Goal: Task Accomplishment & Management: Manage account settings

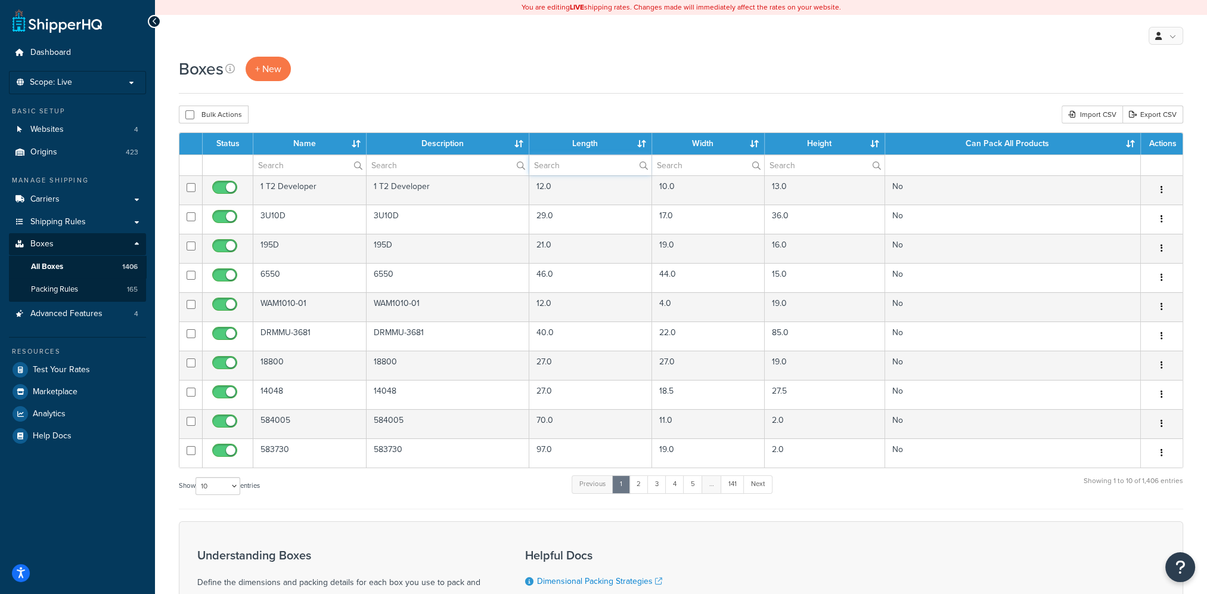
click at [568, 164] on input "text" at bounding box center [590, 165] width 122 height 20
type input "12"
type input "10"
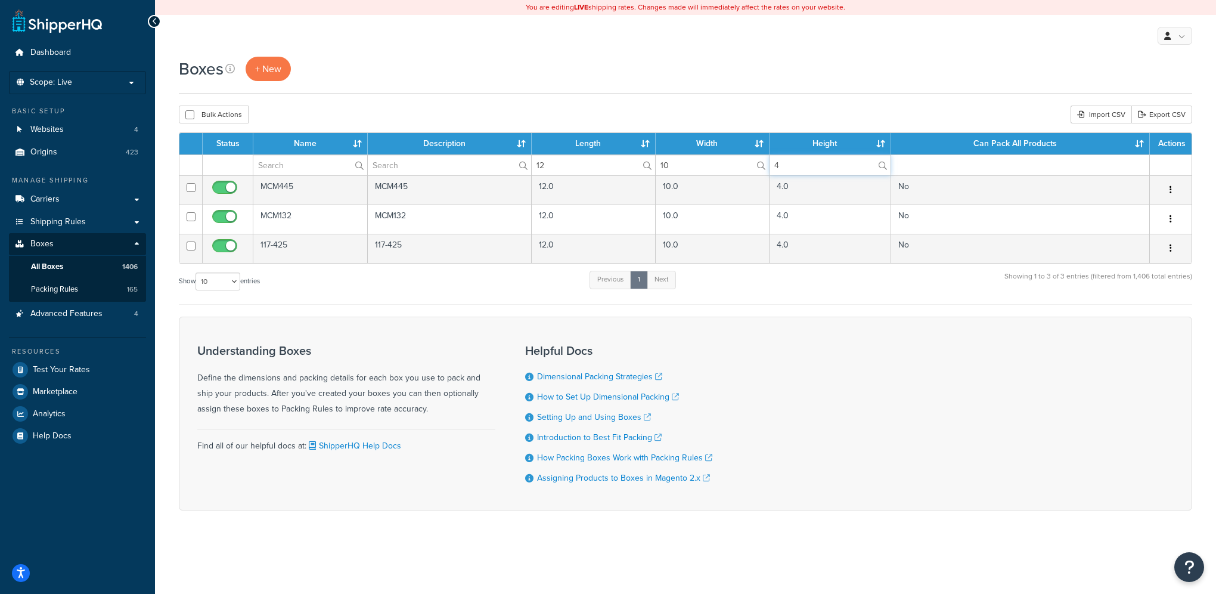
type input "4"
click at [48, 155] on span "Origins" at bounding box center [43, 152] width 27 height 10
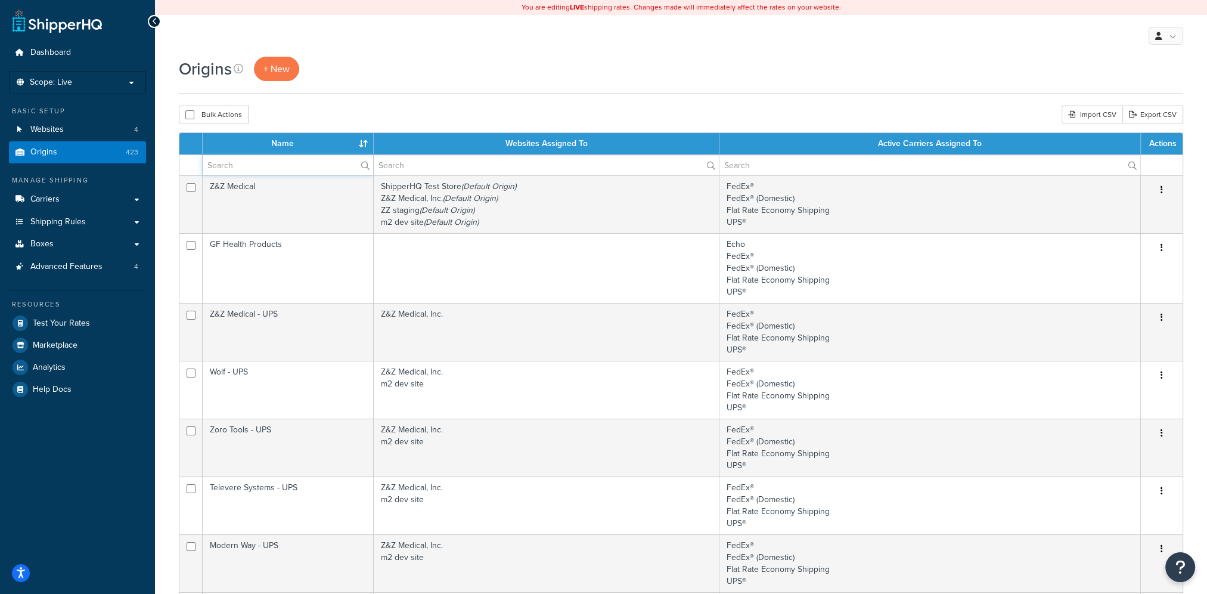
click at [277, 169] on input "text" at bounding box center [288, 165] width 170 height 20
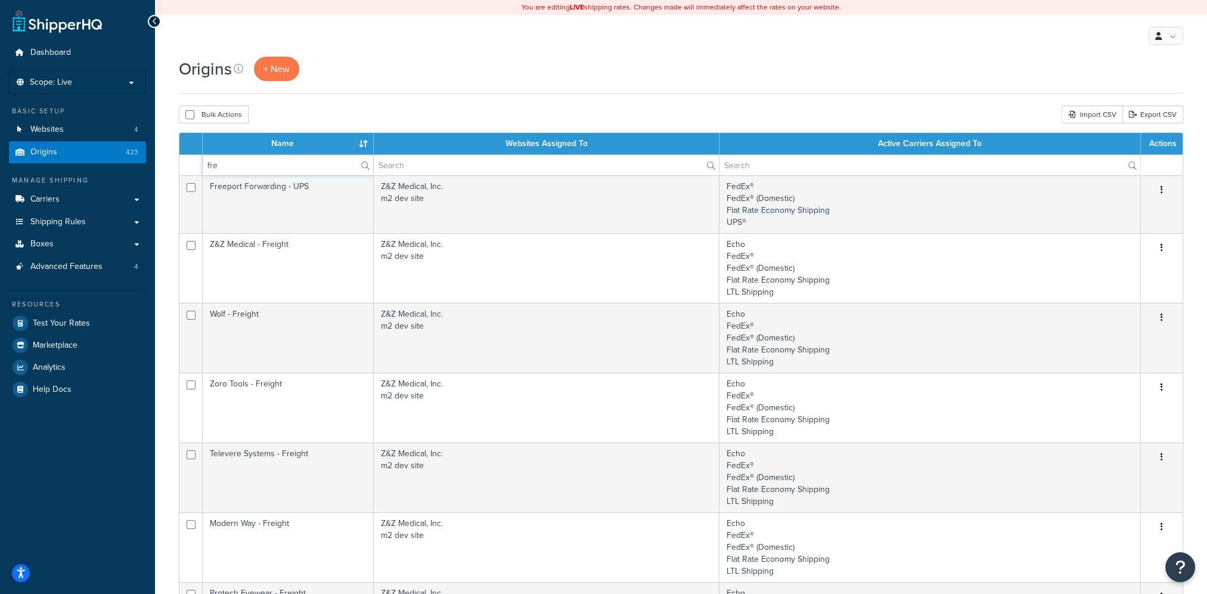
drag, startPoint x: 224, startPoint y: 164, endPoint x: 178, endPoint y: 166, distance: 46.0
click at [178, 166] on div "Origins + New Bulk Actions Duplicate Delete Import CSV Export CSV Contact Us Se…" at bounding box center [681, 585] width 1052 height 1057
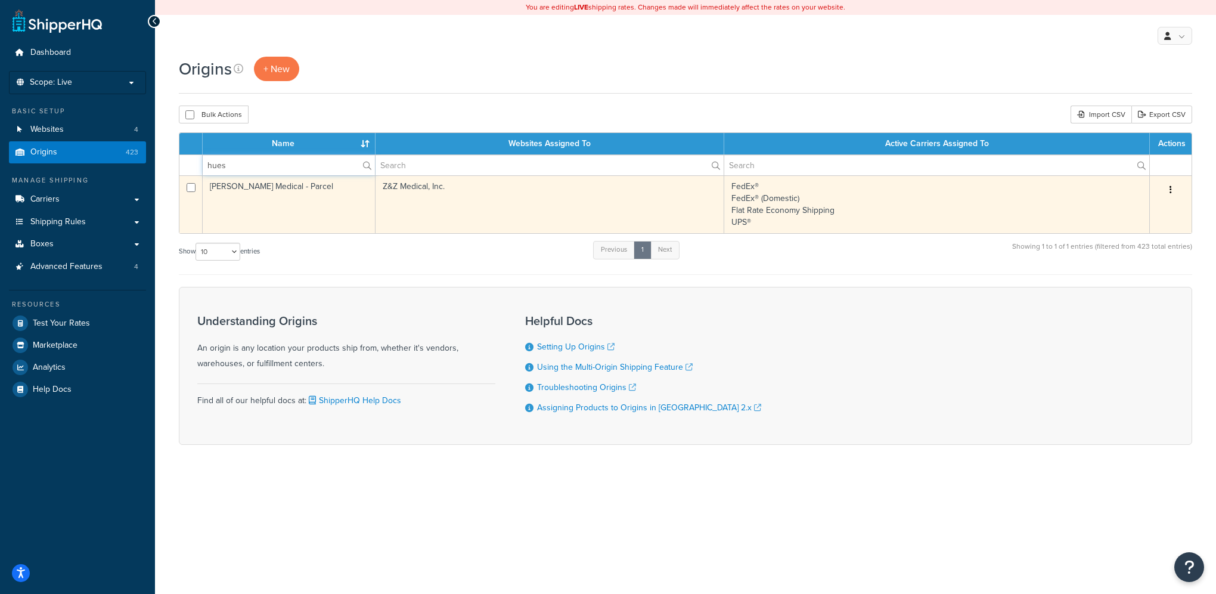
type input "hues"
click at [1168, 187] on button "button" at bounding box center [1170, 190] width 17 height 19
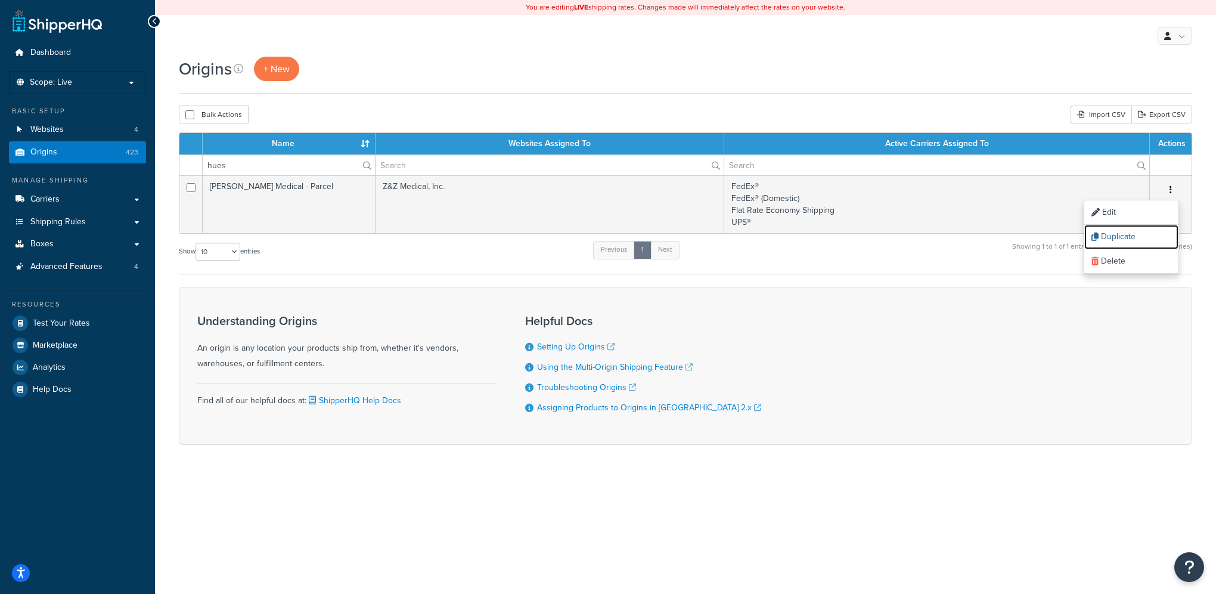
drag, startPoint x: 1125, startPoint y: 236, endPoint x: 665, endPoint y: 31, distance: 503.2
click at [1125, 236] on link "Duplicate" at bounding box center [1131, 237] width 94 height 24
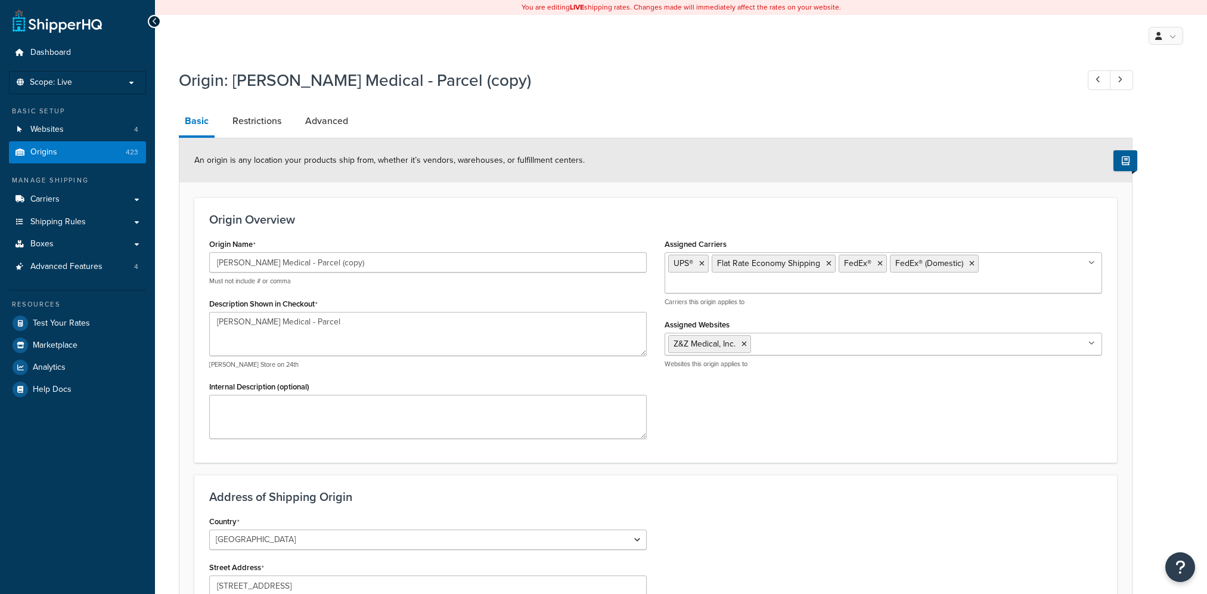
select select "39"
drag, startPoint x: 311, startPoint y: 265, endPoint x: 287, endPoint y: 272, distance: 24.2
click at [283, 272] on input "Huestis Medical - Parcel (copy)" at bounding box center [428, 262] width 438 height 20
type input "Huestis Medical - Freight"
drag, startPoint x: 310, startPoint y: 322, endPoint x: 284, endPoint y: 329, distance: 27.2
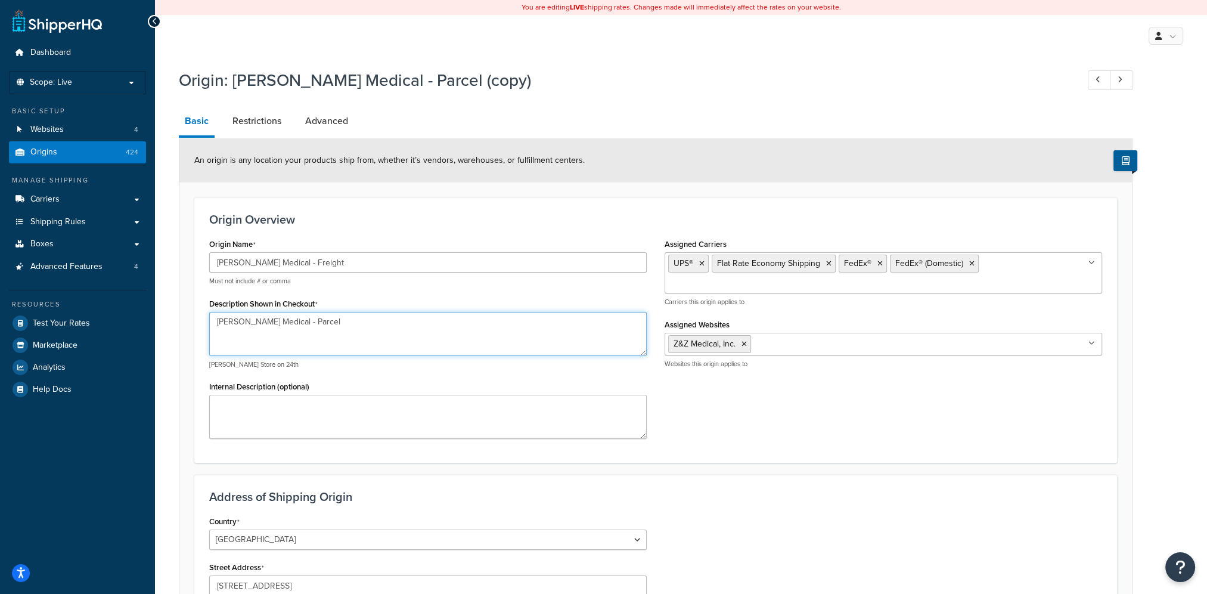
click at [284, 329] on textarea "Huestis Medical - Parcel" at bounding box center [428, 334] width 438 height 44
type textarea "Huestis Medical - Freight"
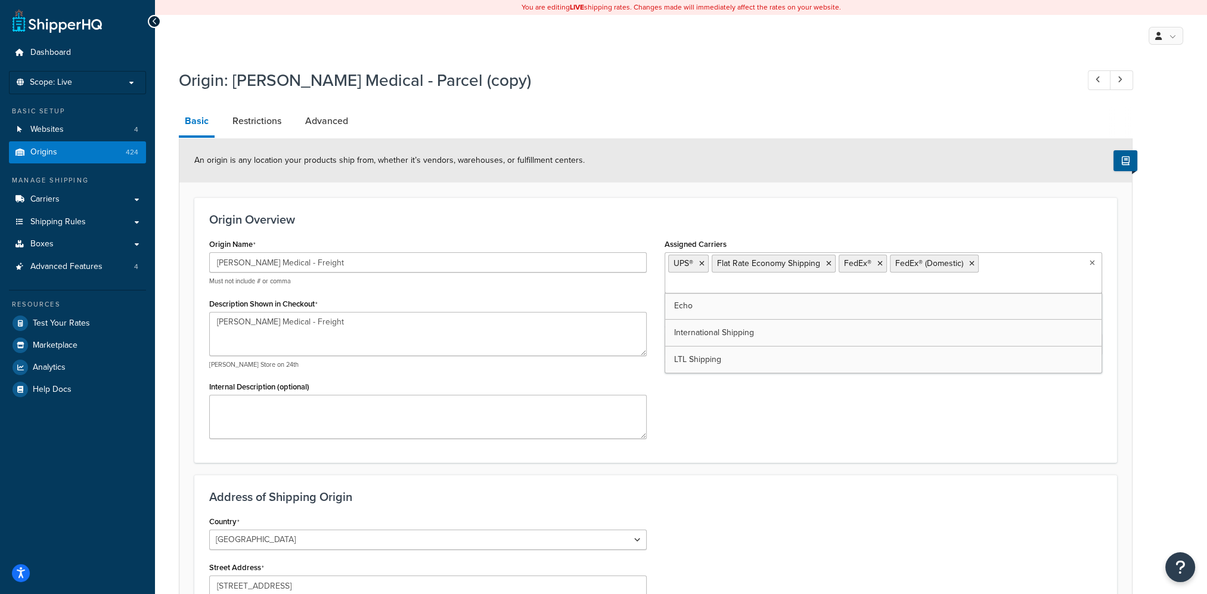
click at [774, 278] on input "Assigned Carriers" at bounding box center [721, 284] width 106 height 13
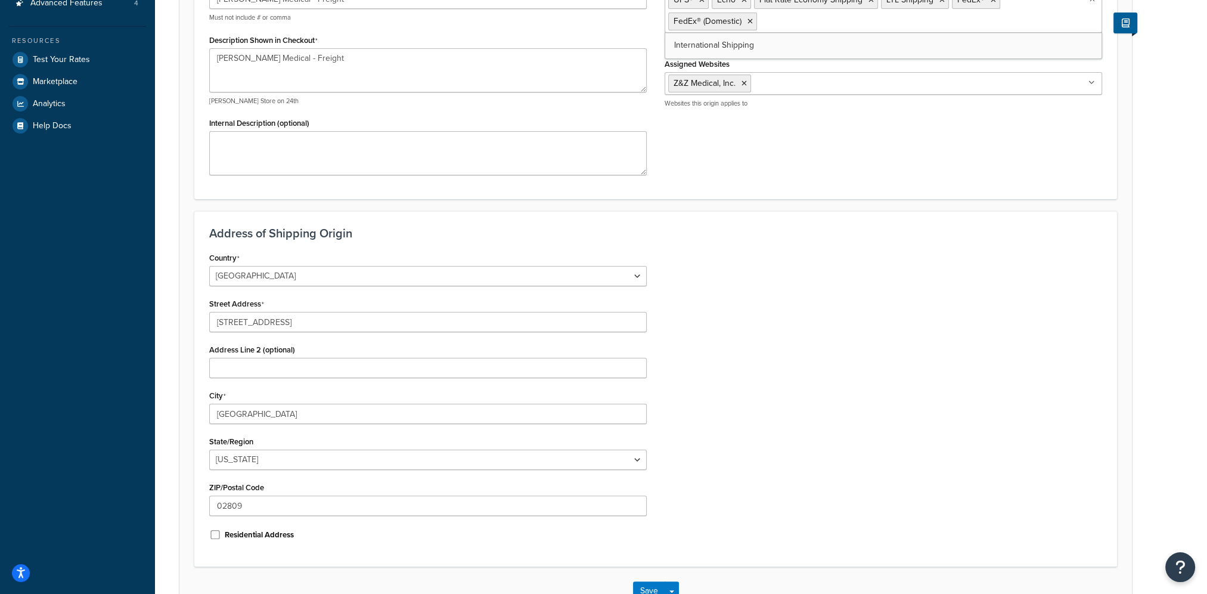
scroll to position [298, 0]
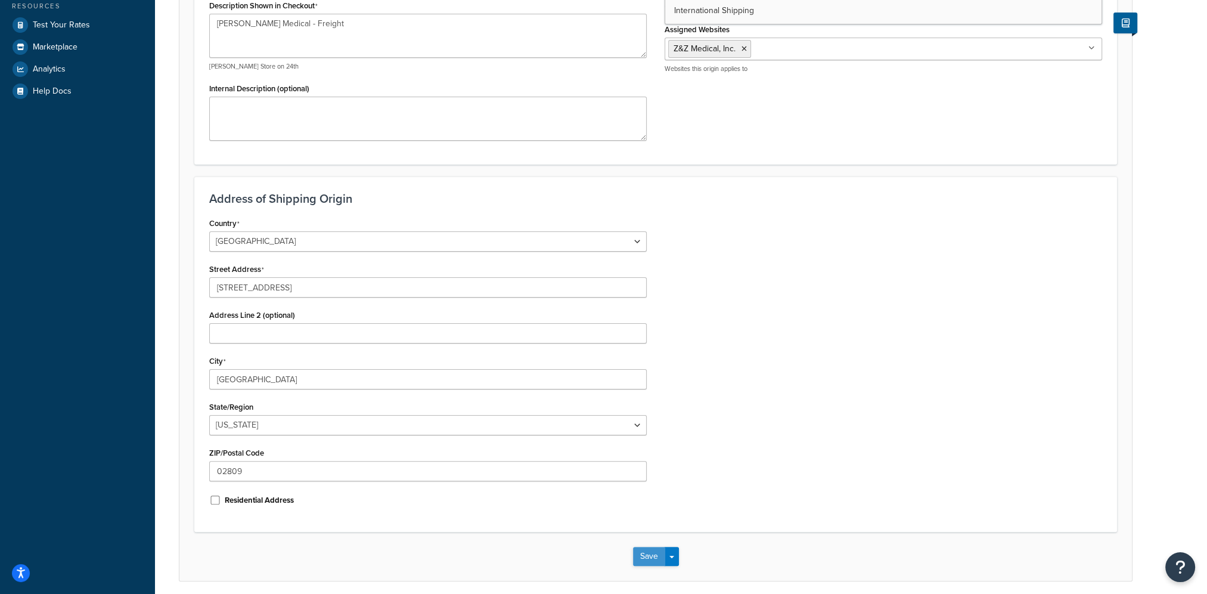
click at [652, 552] on button "Save" at bounding box center [649, 556] width 32 height 19
